Goal: Task Accomplishment & Management: Manage account settings

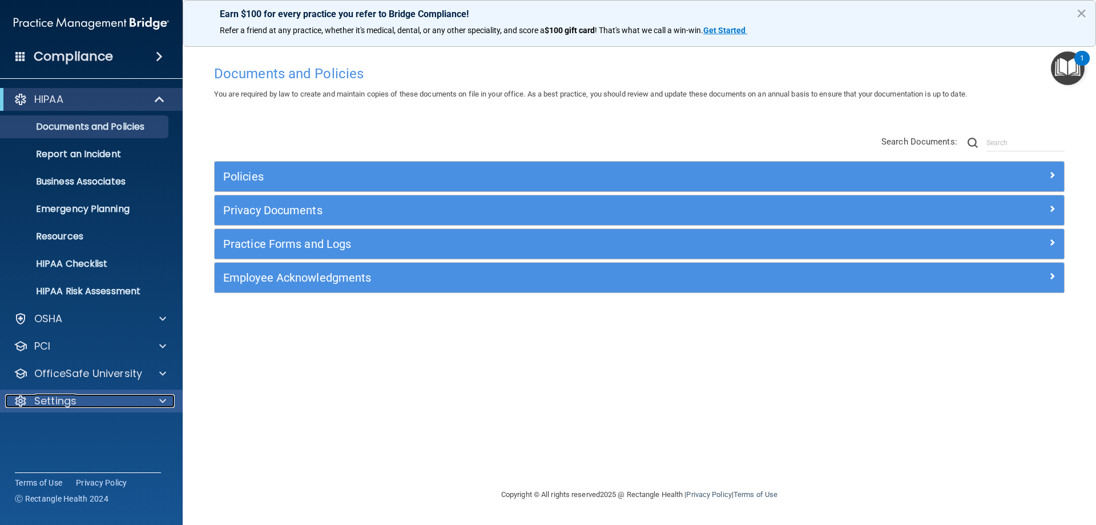
click at [86, 344] on div "Settings" at bounding box center [76, 401] width 142 height 14
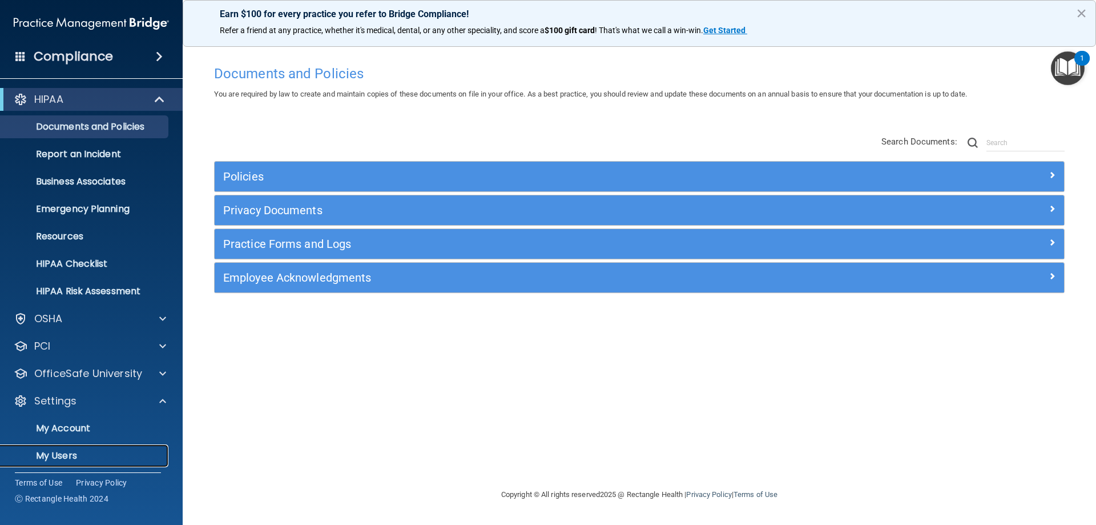
click at [56, 344] on p "My Users" at bounding box center [85, 455] width 156 height 11
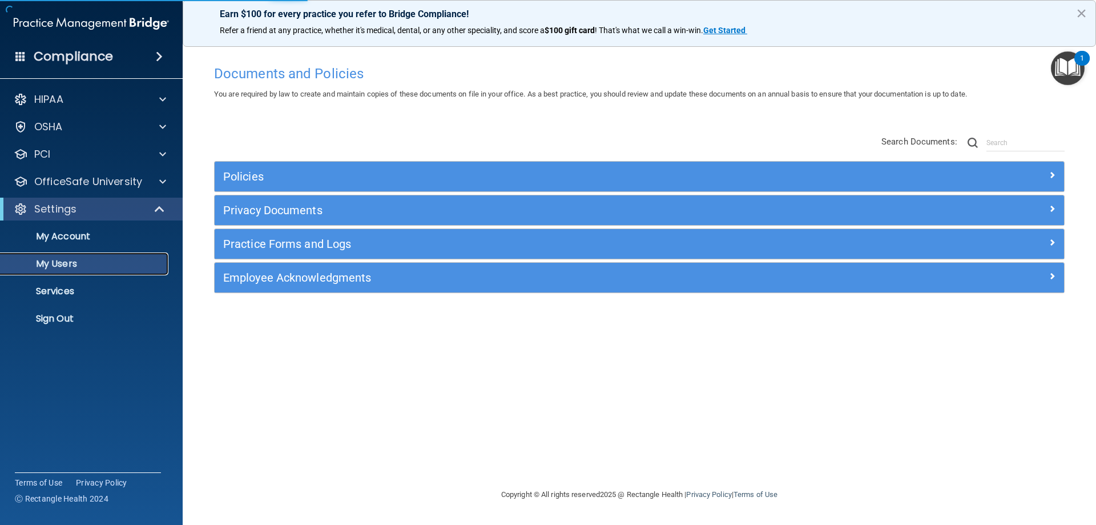
select select "20"
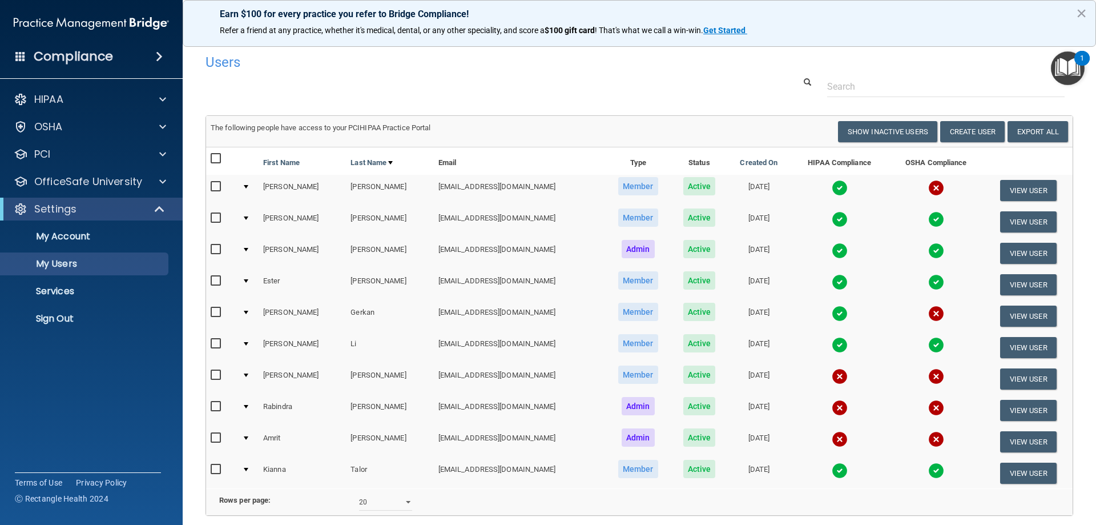
click at [217, 188] on input "checkbox" at bounding box center [217, 186] width 13 height 9
checkbox input "true"
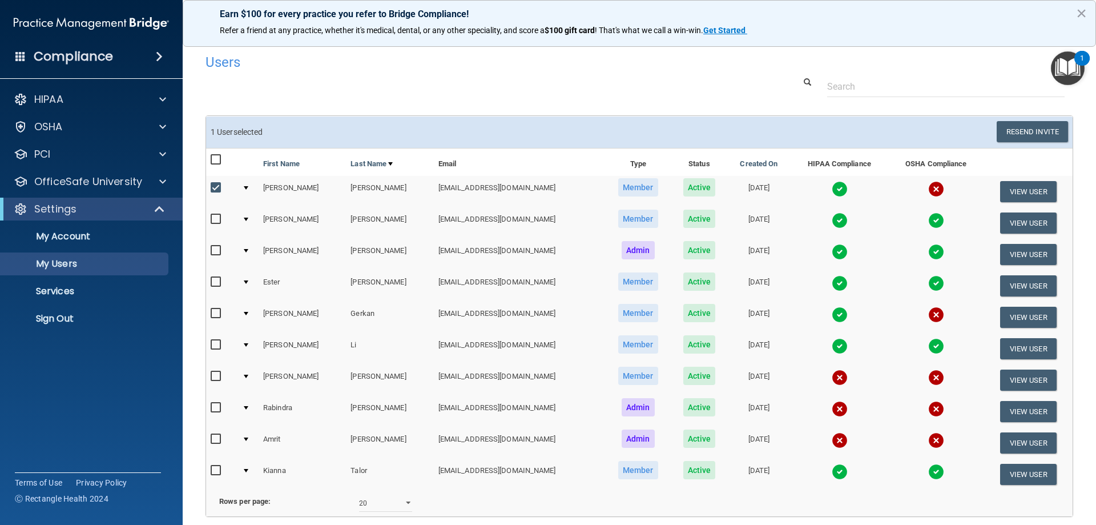
click at [216, 344] on input "checkbox" at bounding box center [217, 376] width 13 height 9
checkbox input "true"
click at [218, 344] on input "checkbox" at bounding box center [217, 407] width 13 height 9
checkbox input "true"
click at [218, 344] on input "checkbox" at bounding box center [217, 438] width 13 height 9
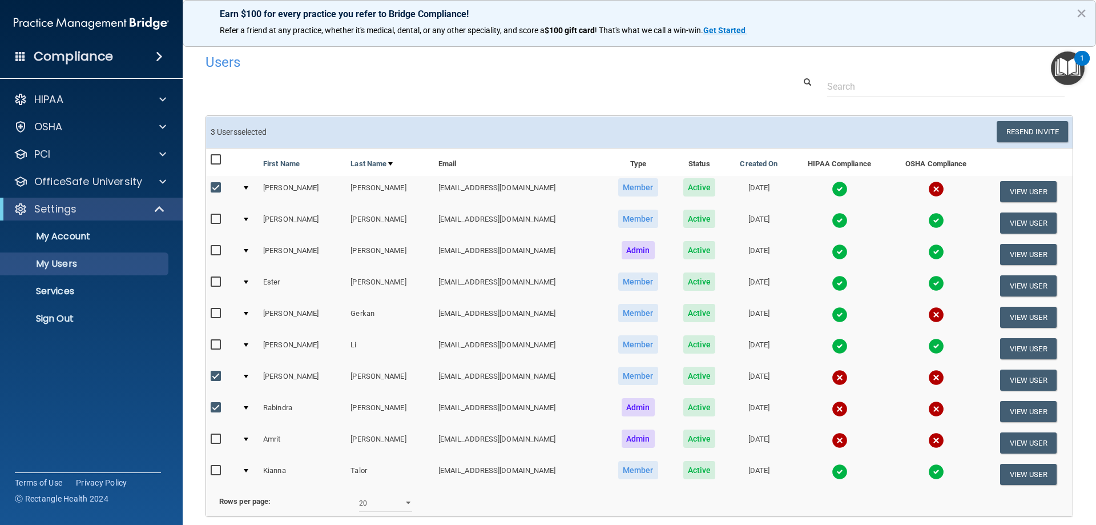
checkbox input "true"
click at [504, 135] on button "Resend Invite" at bounding box center [1032, 131] width 71 height 21
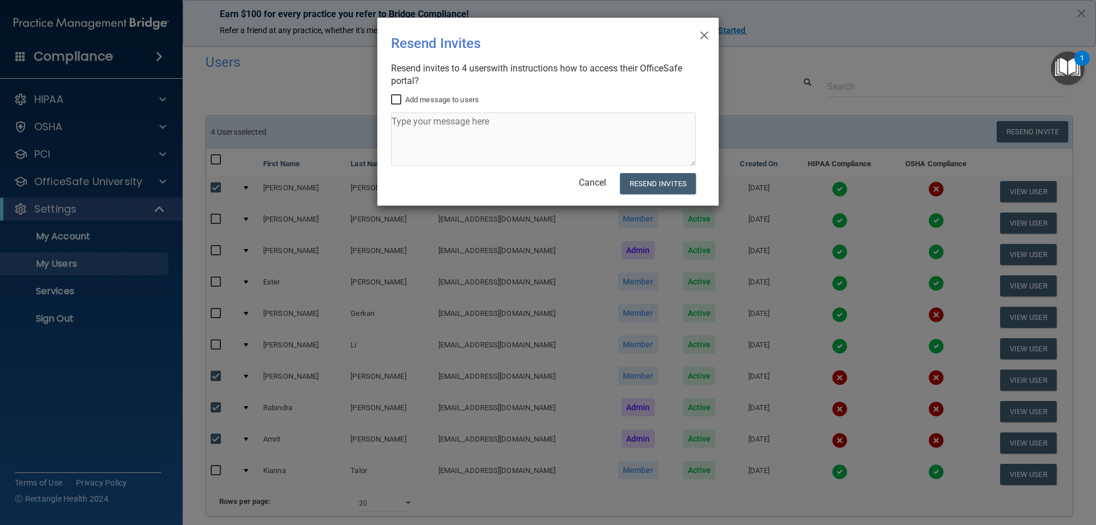
click at [399, 100] on input "Add message to users" at bounding box center [397, 99] width 13 height 9
checkbox input "true"
click at [403, 132] on textarea at bounding box center [543, 139] width 305 height 54
type textarea "hipaa and osha training"
click at [504, 184] on button "Resend Invites" at bounding box center [658, 183] width 76 height 21
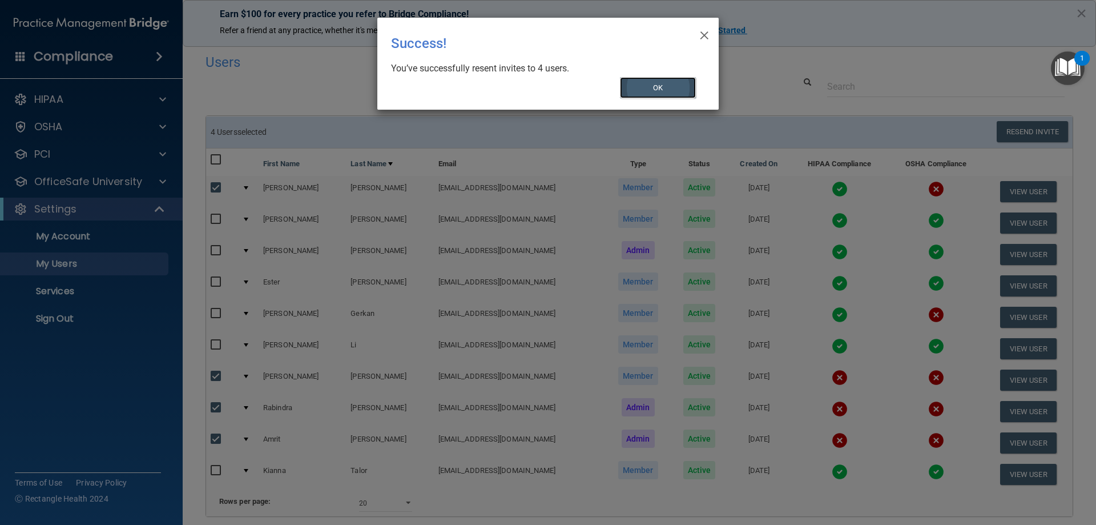
click at [504, 81] on button "OK" at bounding box center [658, 87] width 77 height 21
